Goal: Information Seeking & Learning: Learn about a topic

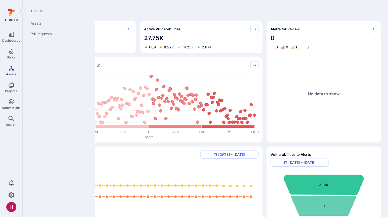
click at [14, 68] on icon "Assets" at bounding box center [11, 68] width 6 height 6
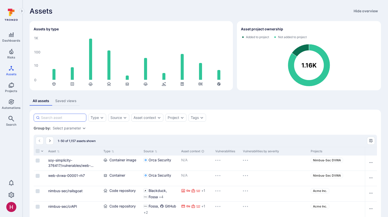
click at [65, 117] on input at bounding box center [62, 117] width 43 height 5
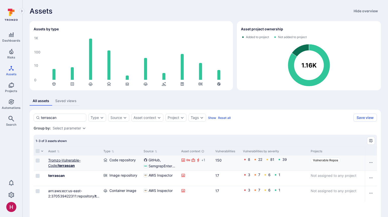
type input "terrascan"
click at [72, 165] on b "terrascan" at bounding box center [66, 165] width 17 height 4
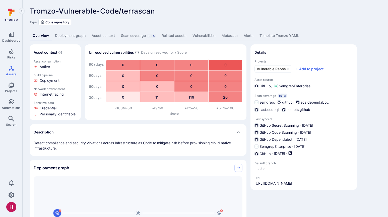
click at [72, 38] on link "Deployment graph" at bounding box center [70, 35] width 37 height 9
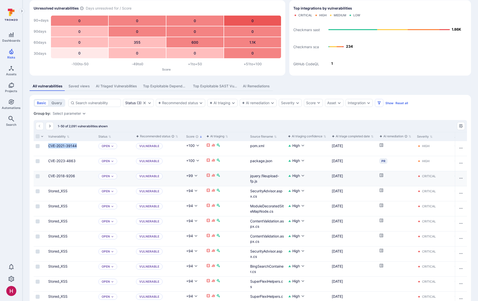
scroll to position [21, 0]
click at [62, 191] on link "Stored_XSS" at bounding box center [57, 191] width 19 height 4
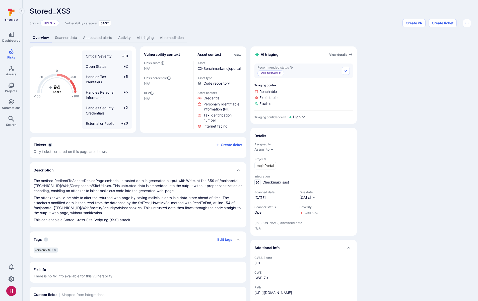
click at [150, 39] on link "AI triaging" at bounding box center [145, 37] width 23 height 9
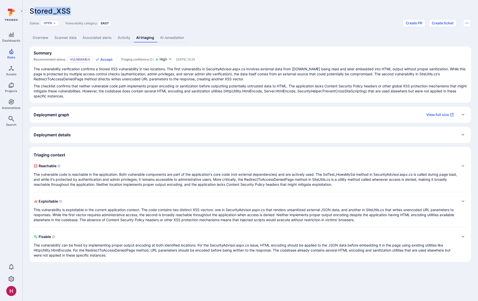
drag, startPoint x: 33, startPoint y: 13, endPoint x: 74, endPoint y: 13, distance: 41.4
click at [75, 13] on div "Stored_XSS ... Show more" at bounding box center [215, 11] width 370 height 8
click at [74, 13] on div "Stored_XSS ... Show more" at bounding box center [215, 11] width 370 height 8
click at [342, 178] on p "The vulnerable code is reachable in the application. Both vulnerable components…" at bounding box center [246, 179] width 424 height 15
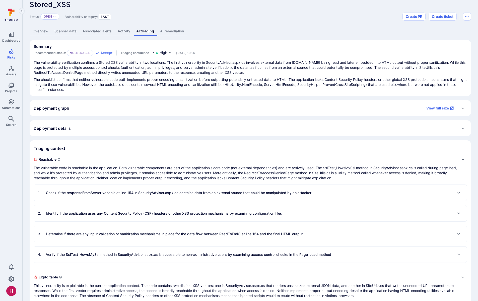
scroll to position [8, 0]
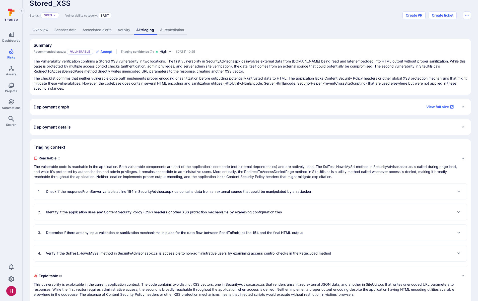
click at [130, 159] on span "Reachable" at bounding box center [246, 158] width 424 height 8
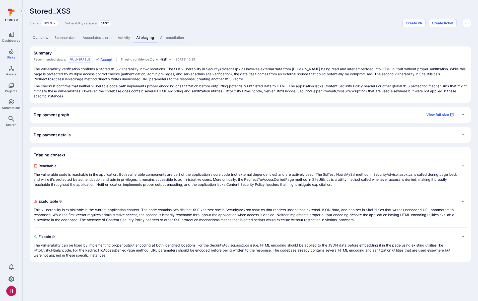
scroll to position [0, 0]
click at [165, 38] on link "AI remediation" at bounding box center [172, 37] width 30 height 9
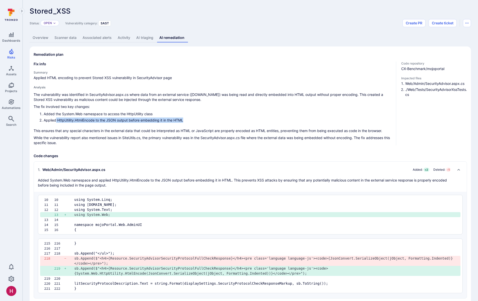
drag, startPoint x: 56, startPoint y: 121, endPoint x: 111, endPoint y: 123, distance: 55.8
click at [111, 123] on div "The vulnerability was identified in SecurityAdvisor.aspx.cs where data from an …" at bounding box center [213, 118] width 359 height 53
drag, startPoint x: 111, startPoint y: 123, endPoint x: 108, endPoint y: 123, distance: 3.5
click at [111, 123] on div "The vulnerability was identified in SecurityAdvisor.aspx.cs where data from an …" at bounding box center [213, 118] width 359 height 53
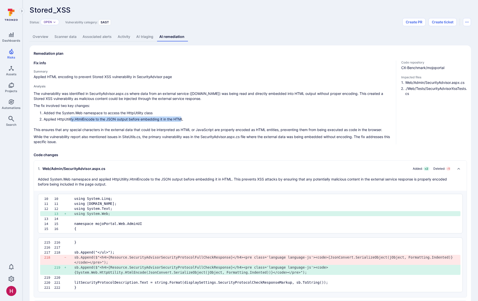
drag, startPoint x: 71, startPoint y: 118, endPoint x: 183, endPoint y: 119, distance: 111.2
click at [183, 119] on li "Applied HttpUtility.HtmlEncode to the JSON output before embedding it in the HT…" at bounding box center [218, 118] width 348 height 5
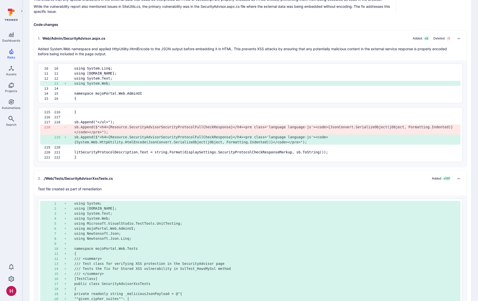
scroll to position [132, 0]
drag, startPoint x: 34, startPoint y: 188, endPoint x: 86, endPoint y: 189, distance: 51.5
click at [85, 189] on div "2 . ./Web/Tests/SecurityAdvisorXssTests.cs Added: + 117 Test file created as pa…" at bounding box center [250, 182] width 433 height 25
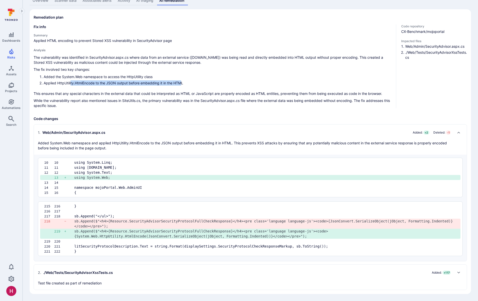
scroll to position [37, 0]
drag, startPoint x: 97, startPoint y: 189, endPoint x: 62, endPoint y: 189, distance: 35.4
click at [62, 189] on div "Code changes 1 . Web/Admin/SecurityAdvisor.aspx.cs Added: + 2 Deleted: - 1 Adde…" at bounding box center [251, 203] width 434 height 174
click at [161, 91] on p "This ensures that any special characters in the external data that could be int…" at bounding box center [213, 93] width 359 height 5
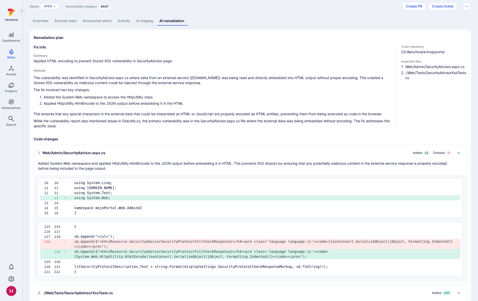
scroll to position [14, 0]
